Goal: Information Seeking & Learning: Learn about a topic

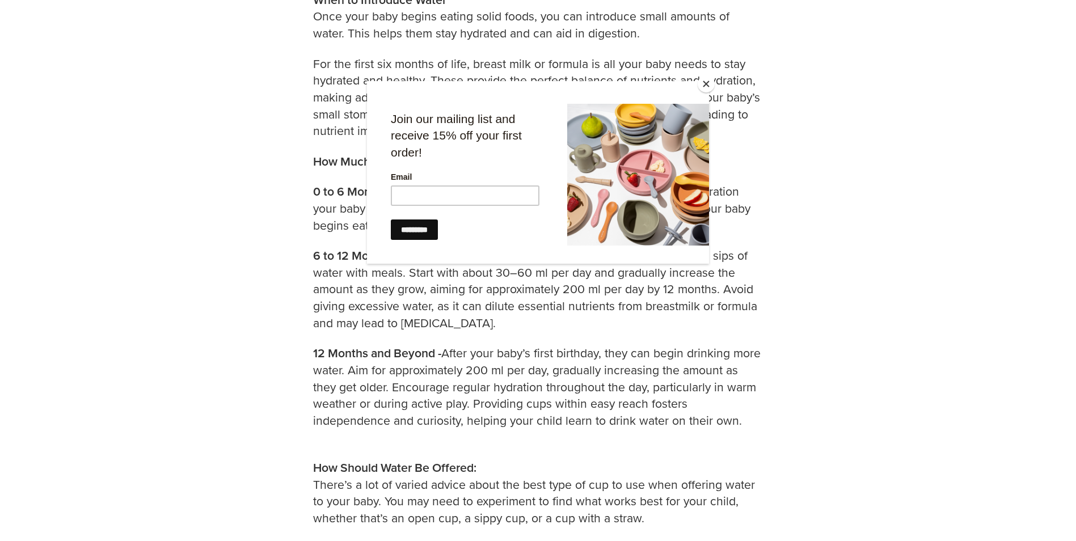
drag, startPoint x: 487, startPoint y: 277, endPoint x: 556, endPoint y: 273, distance: 69.3
click at [556, 273] on div at bounding box center [538, 294] width 342 height 426
click at [963, 276] on div at bounding box center [538, 270] width 1076 height 541
click at [661, 327] on div at bounding box center [538, 294] width 342 height 426
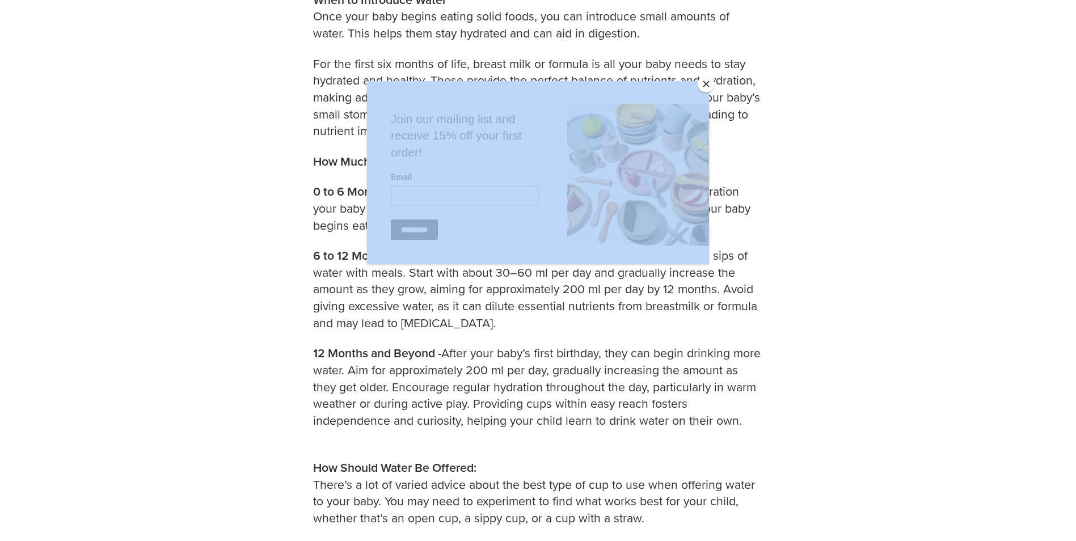
drag, startPoint x: 509, startPoint y: 320, endPoint x: 347, endPoint y: 306, distance: 162.8
click at [707, 87] on button "Close" at bounding box center [706, 83] width 17 height 17
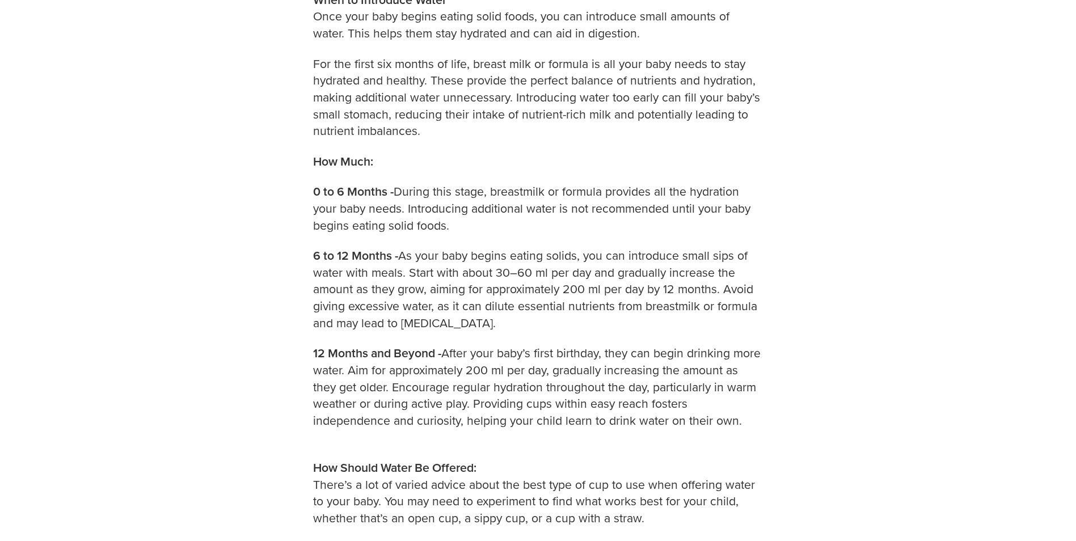
drag, startPoint x: 495, startPoint y: 320, endPoint x: 321, endPoint y: 322, distance: 174.1
click at [321, 322] on p "6 to 12 Months - As your baby begins eating solids, you can introduce small sip…" at bounding box center [538, 296] width 450 height 98
drag, startPoint x: 482, startPoint y: 324, endPoint x: 174, endPoint y: 336, distance: 308.3
click at [798, 357] on div "Introducing Water to Babies: When and How to Start [DATE] As your baby begins t…" at bounding box center [538, 530] width 664 height 1929
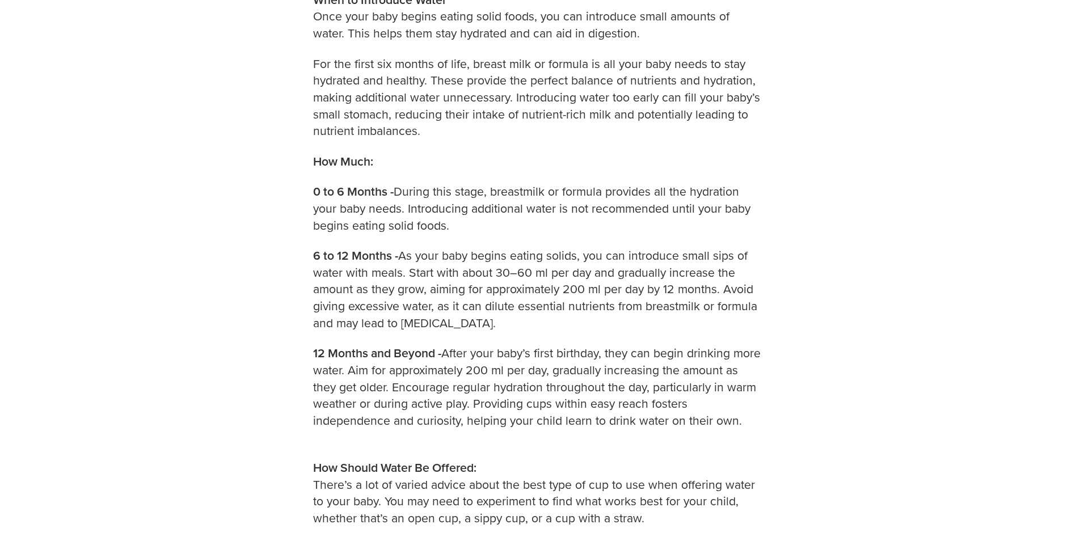
click at [564, 353] on p "12 Months and Beyond - After your baby’s first birthday, they can begin drinkin…" at bounding box center [538, 394] width 450 height 98
